Goal: Obtain resource: Obtain resource

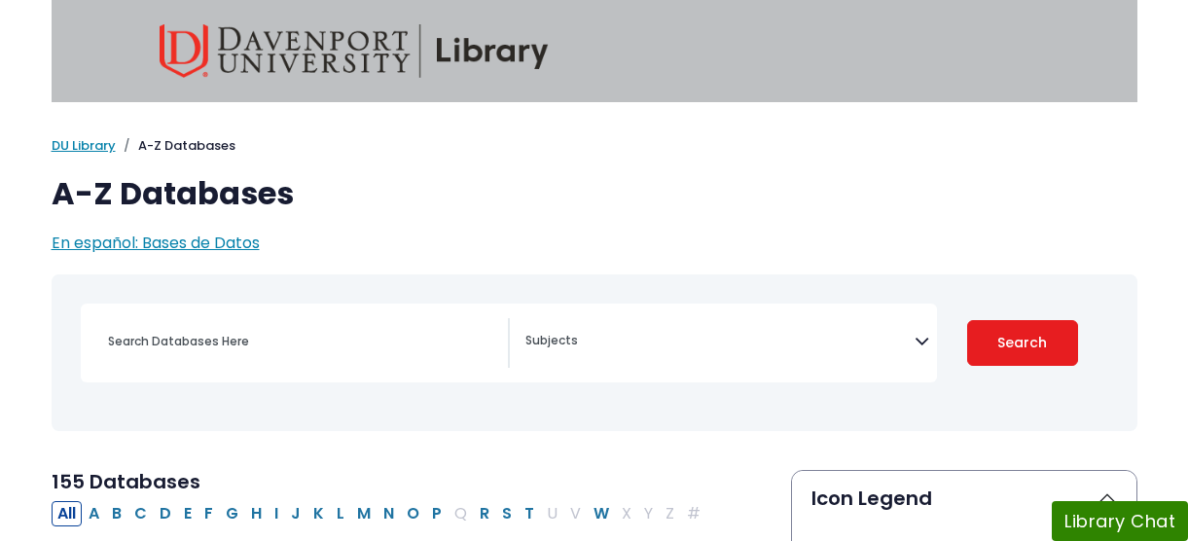
select select "Database Subject Filter"
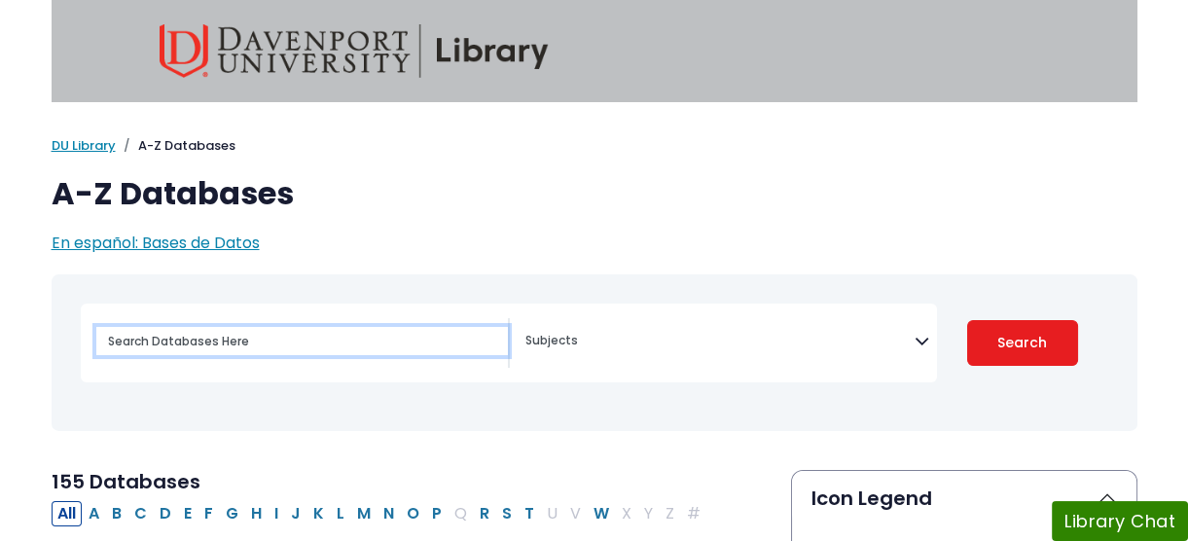
click at [247, 355] on input "Search database by title or keyword" at bounding box center [302, 341] width 412 height 28
type input "pro quest all"
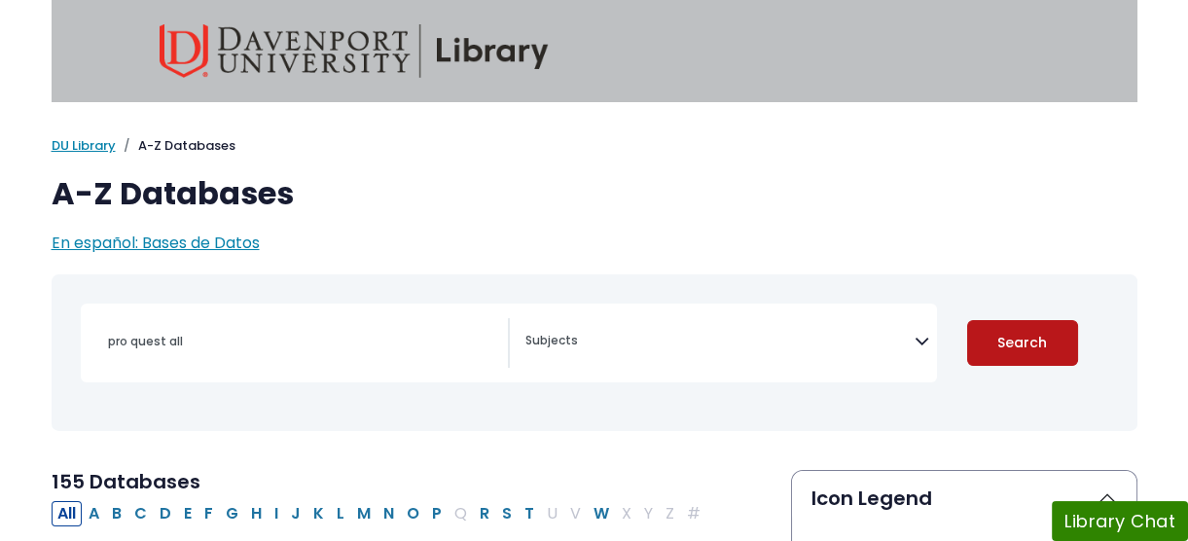
click at [995, 353] on button "Search" at bounding box center [1022, 343] width 111 height 46
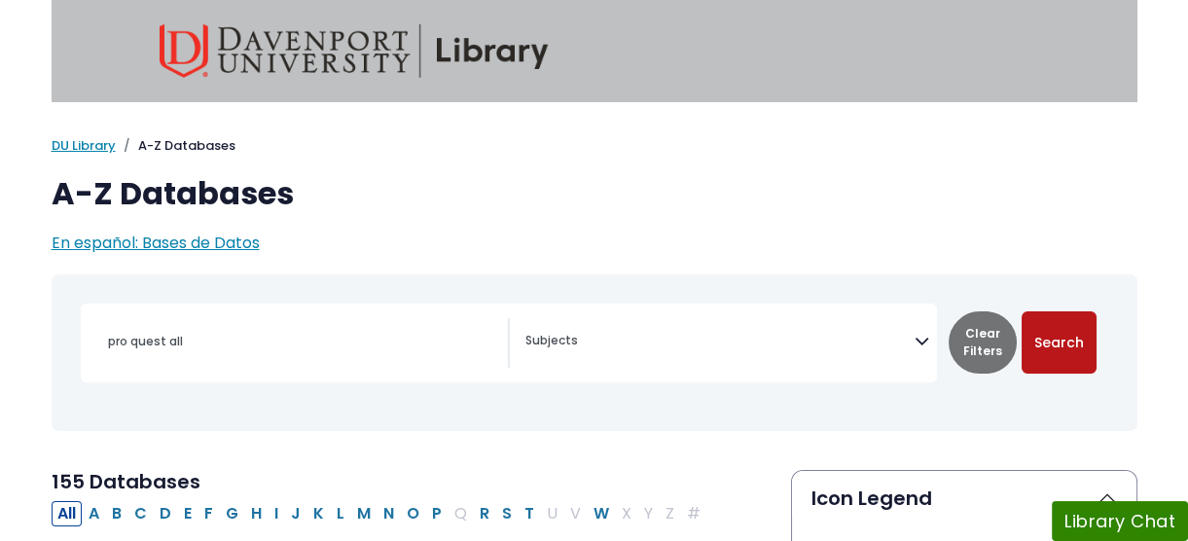
select select "Database Subject Filter"
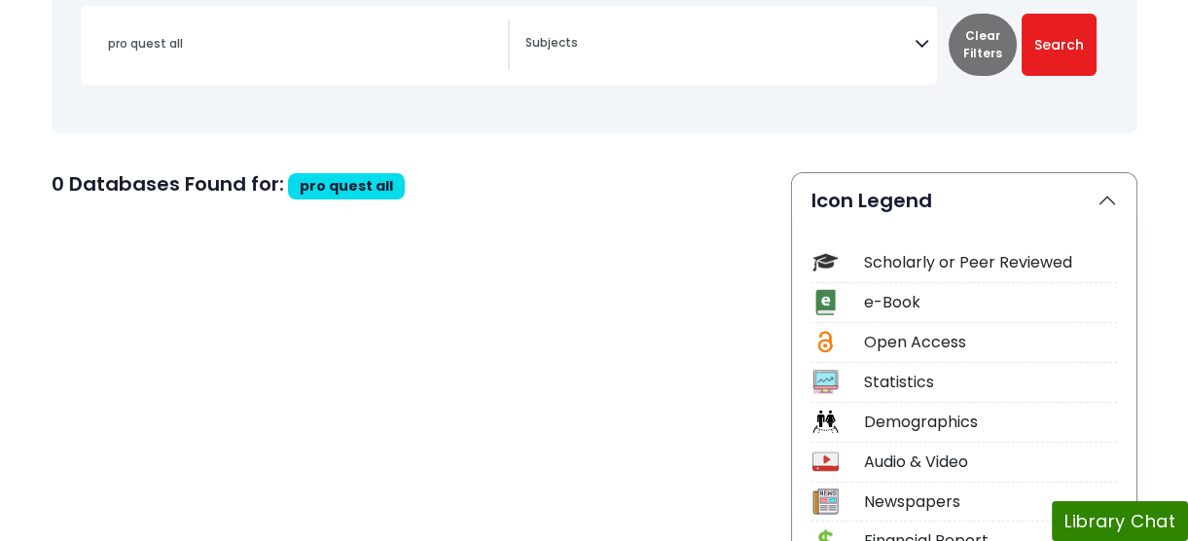
scroll to position [301, 0]
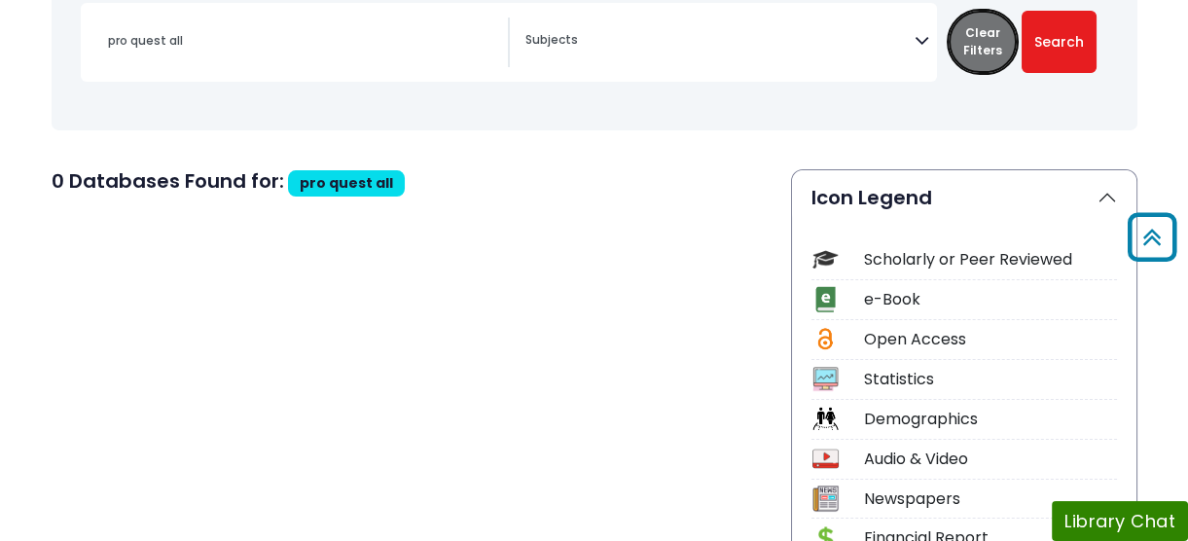
click at [982, 54] on button "Clear Filters" at bounding box center [983, 42] width 68 height 62
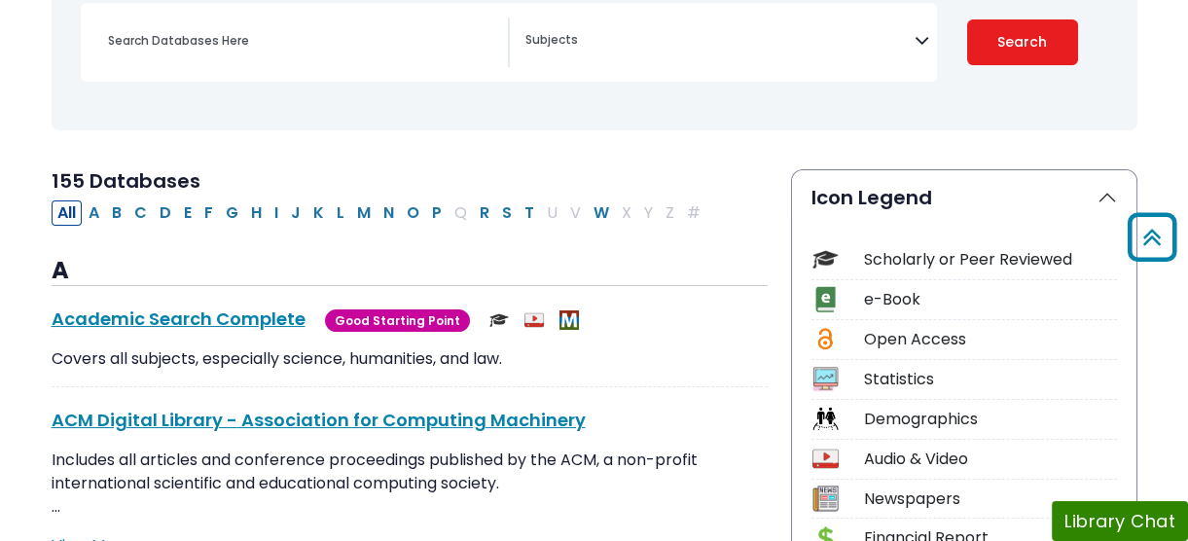
click at [759, 50] on textarea "Search" at bounding box center [719, 42] width 389 height 16
click at [448, 226] on button "P" at bounding box center [436, 212] width 21 height 25
select select "Database Subject Filter"
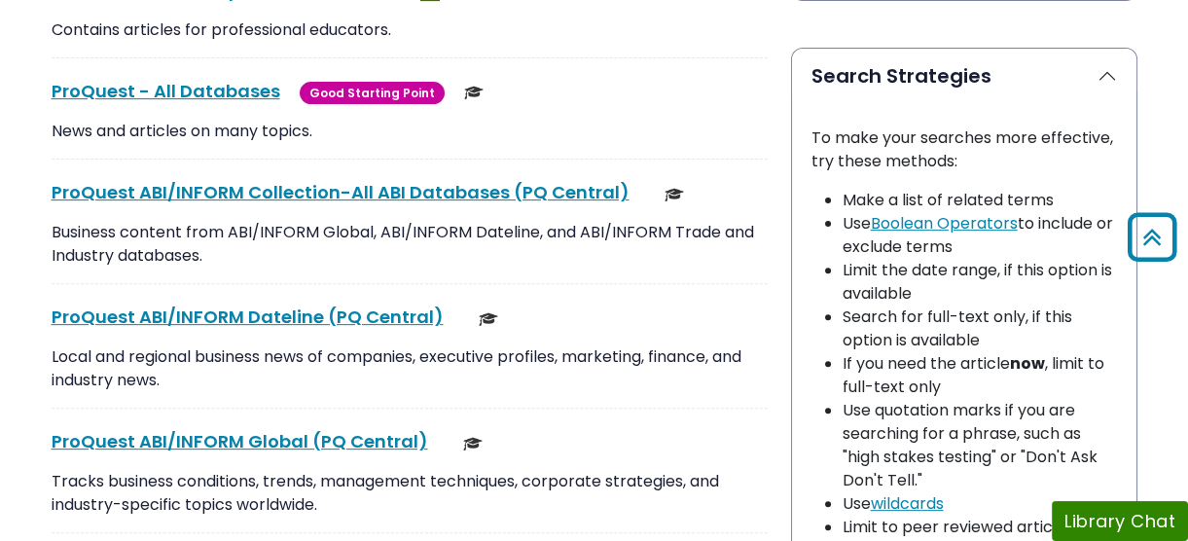
scroll to position [1383, 0]
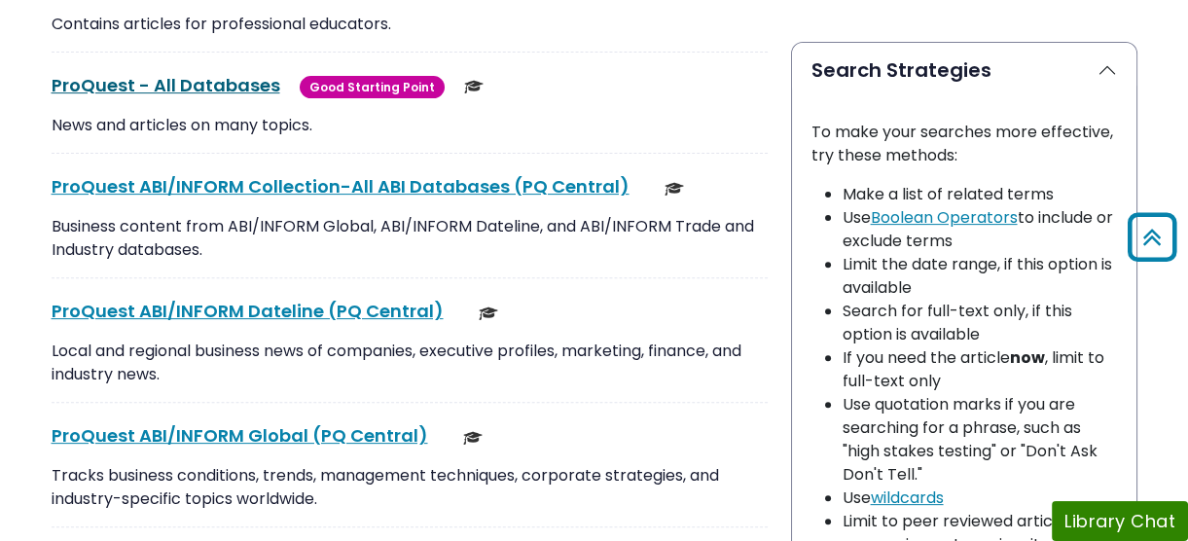
click at [219, 97] on link "ProQuest - All Databases This link opens in a new window" at bounding box center [166, 85] width 229 height 24
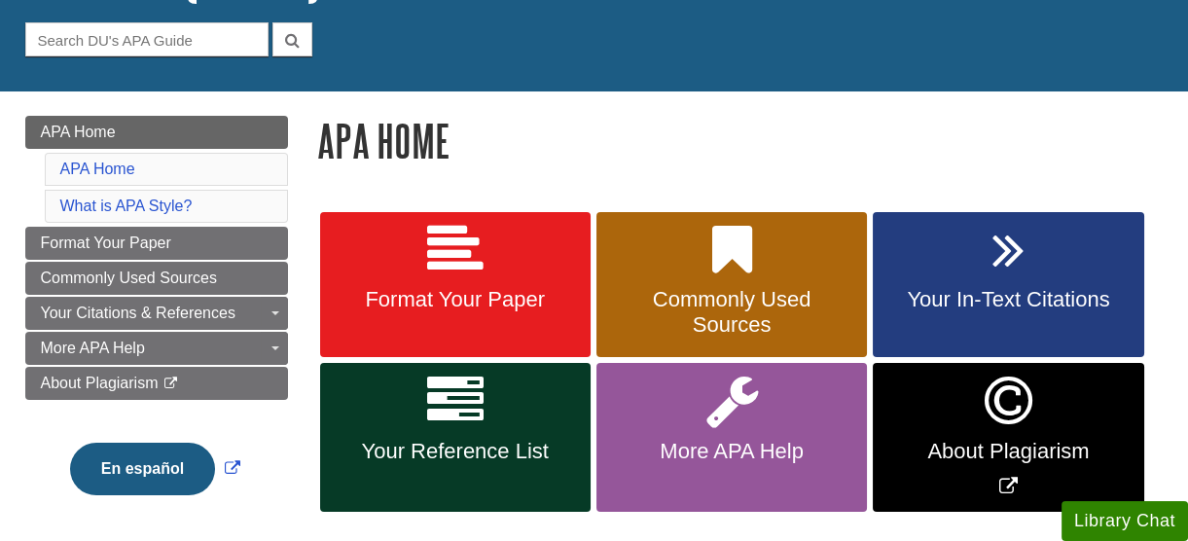
scroll to position [202, 0]
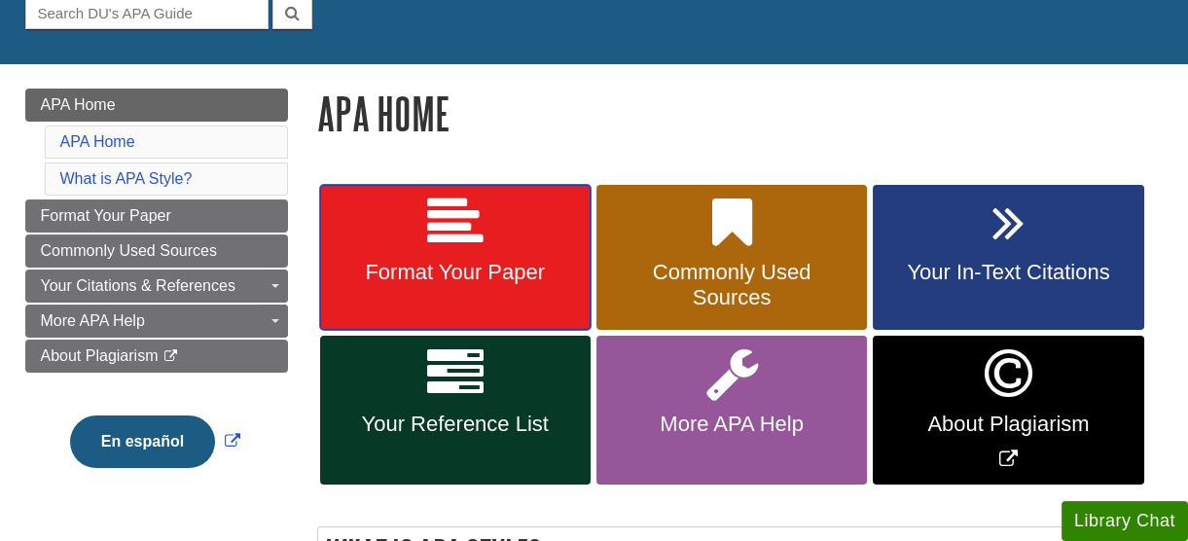
click at [443, 258] on link "Format Your Paper" at bounding box center [455, 258] width 270 height 146
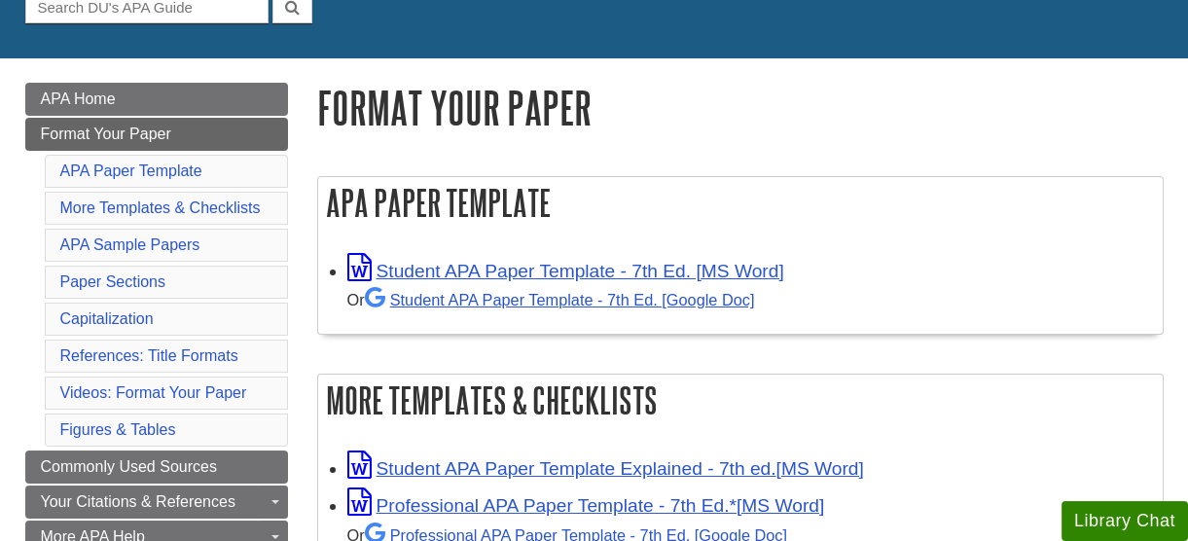
scroll to position [210, 0]
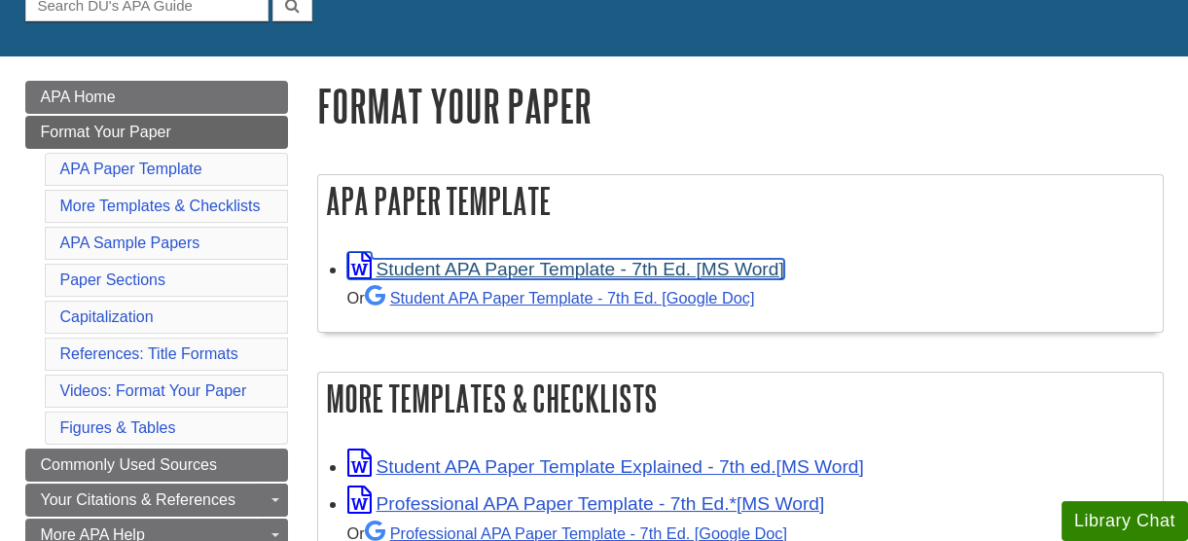
click at [540, 265] on link "Student APA Paper Template - 7th Ed. [MS Word]" at bounding box center [565, 269] width 437 height 20
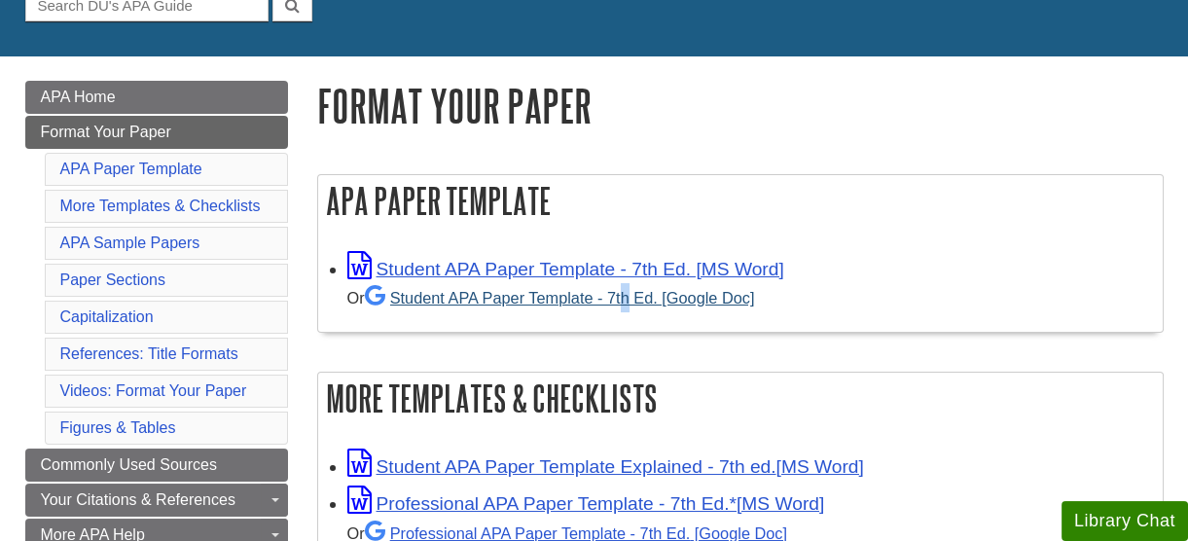
drag, startPoint x: 627, startPoint y: 293, endPoint x: 631, endPoint y: 306, distance: 13.6
click at [631, 306] on div "Or Student APA Paper Template - 7th Ed. [Google Doc]" at bounding box center [750, 297] width 806 height 29
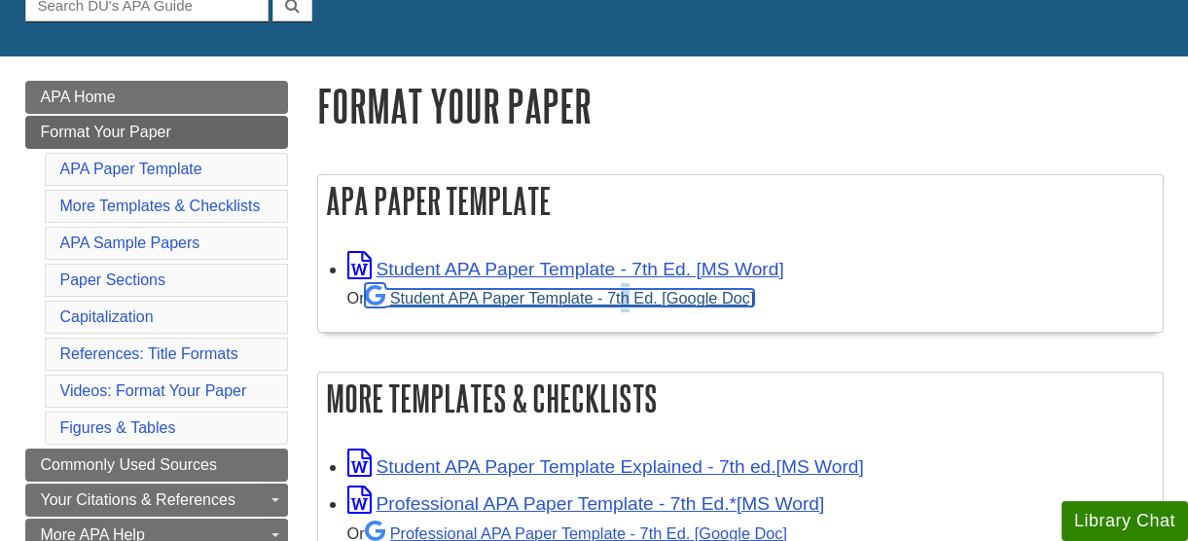
click at [631, 306] on link "Student APA Paper Template - 7th Ed. [Google Doc]" at bounding box center [560, 298] width 390 height 18
click at [523, 306] on link "Student APA Paper Template - 7th Ed. [Google Doc]" at bounding box center [560, 298] width 390 height 18
